Goal: Find specific page/section: Find specific page/section

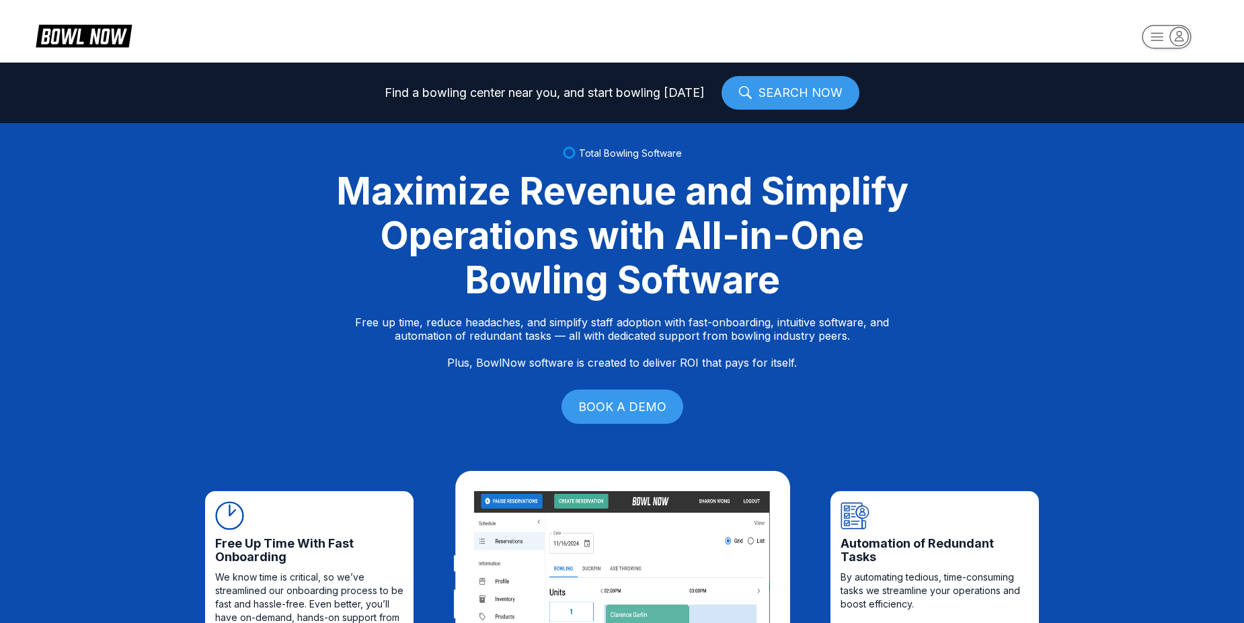
click at [1158, 43] on rect "button" at bounding box center [1166, 37] width 49 height 24
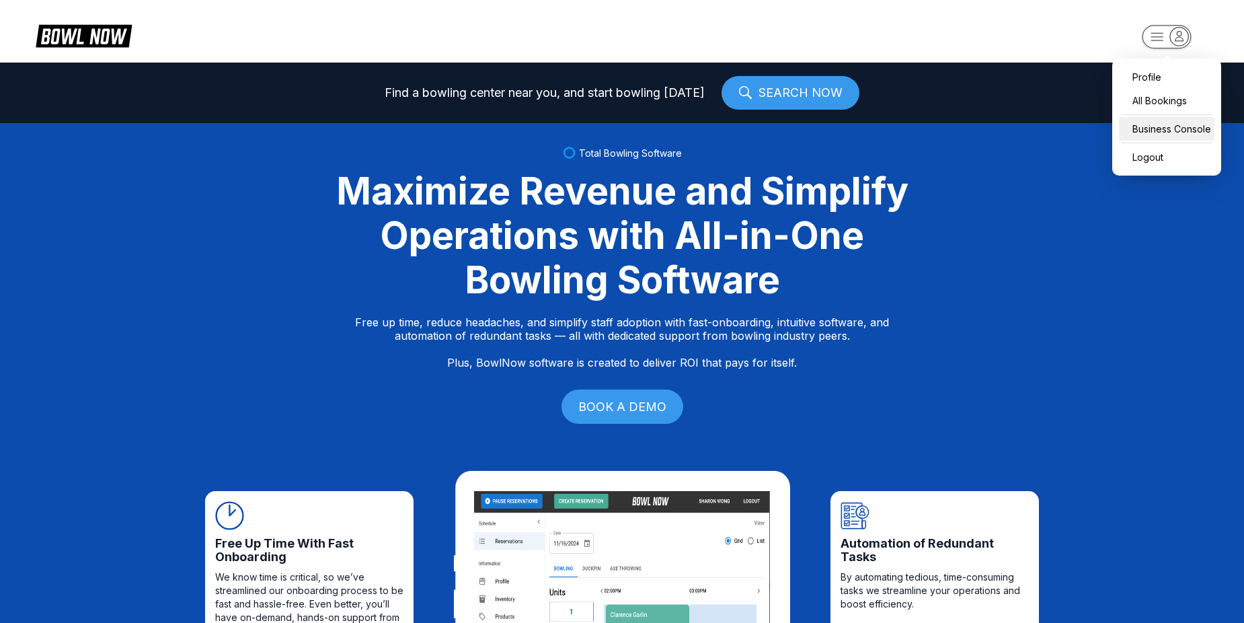
click at [1154, 130] on div "Business Console" at bounding box center [1167, 129] width 96 height 24
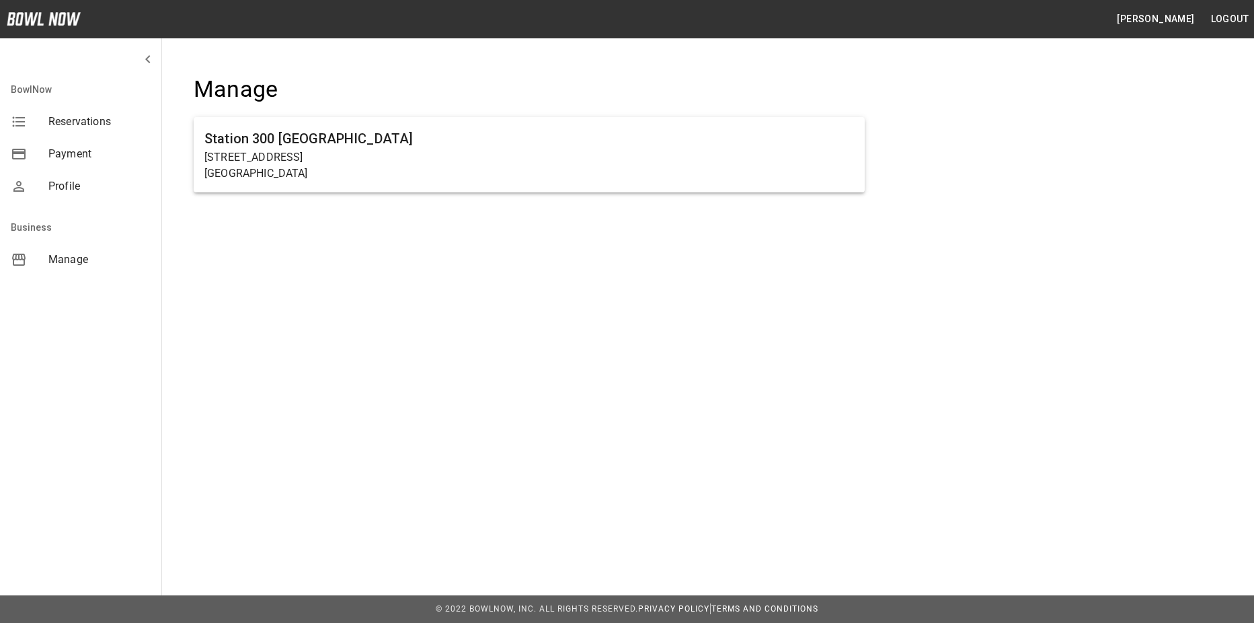
click at [628, 196] on ul "Station [GEOGRAPHIC_DATA][STREET_ADDRESS]" at bounding box center [529, 160] width 671 height 97
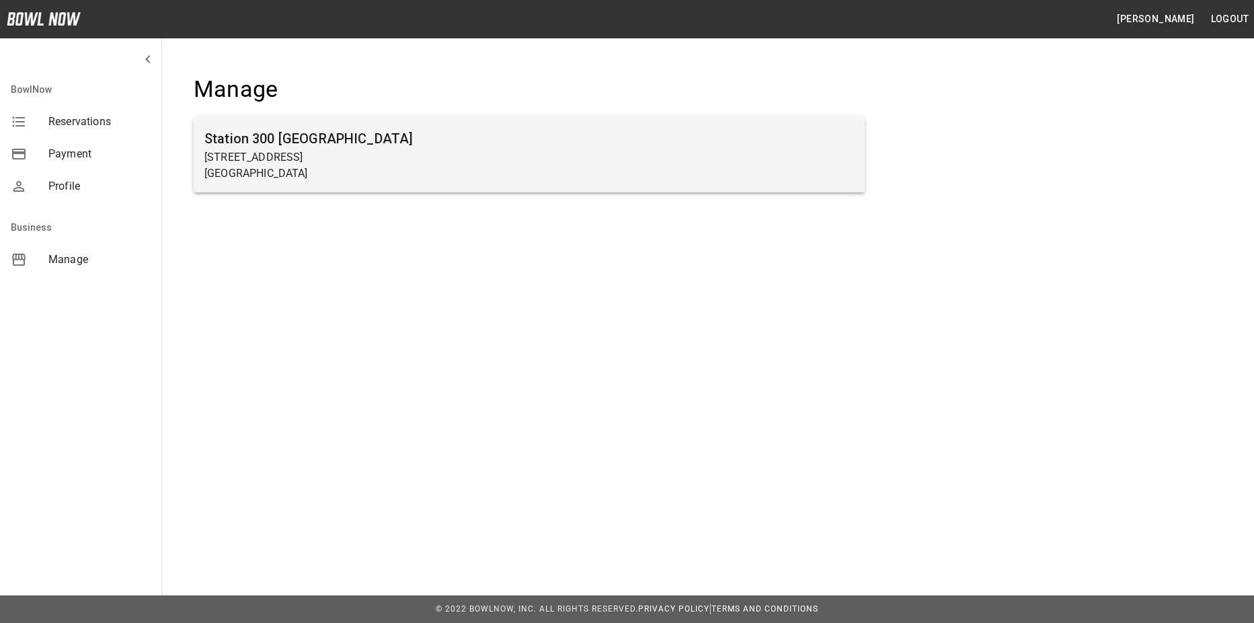
click at [640, 166] on p "[GEOGRAPHIC_DATA]" at bounding box center [529, 173] width 650 height 16
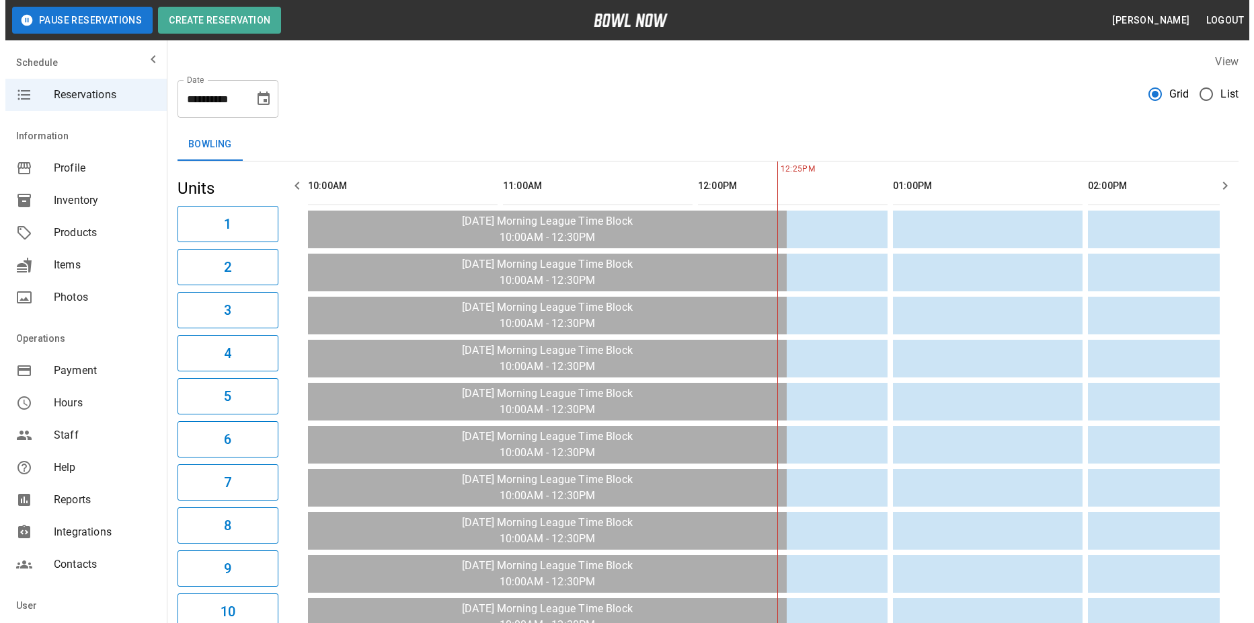
scroll to position [0, 390]
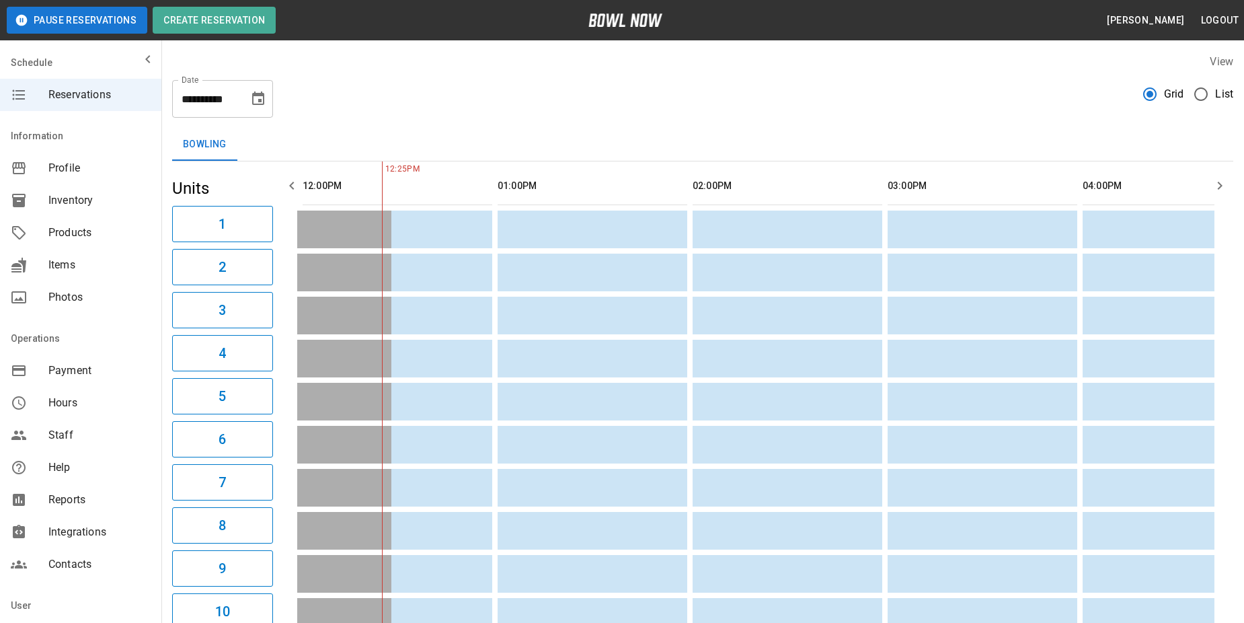
click at [1217, 97] on span "List" at bounding box center [1224, 94] width 18 height 16
